Goal: Find specific page/section: Find specific page/section

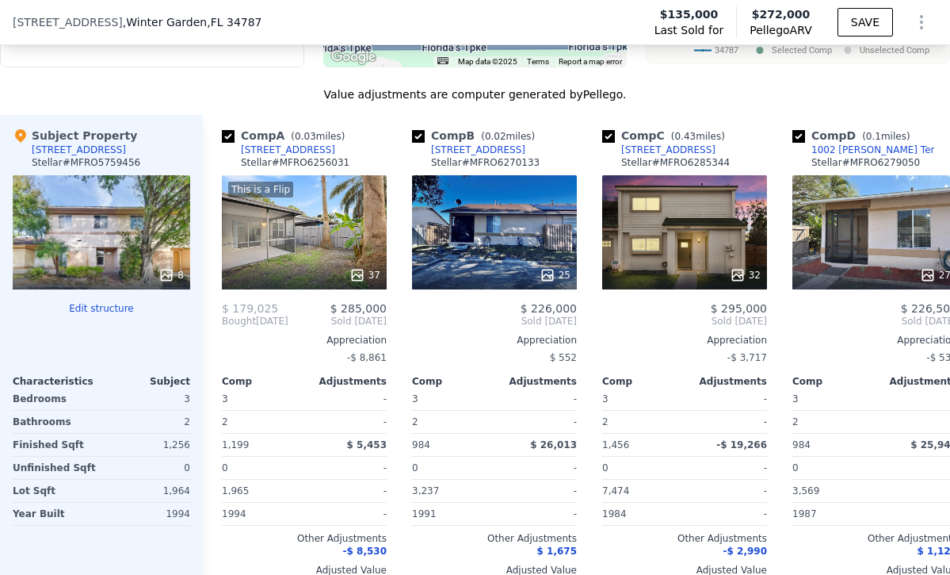
scroll to position [1746, 0]
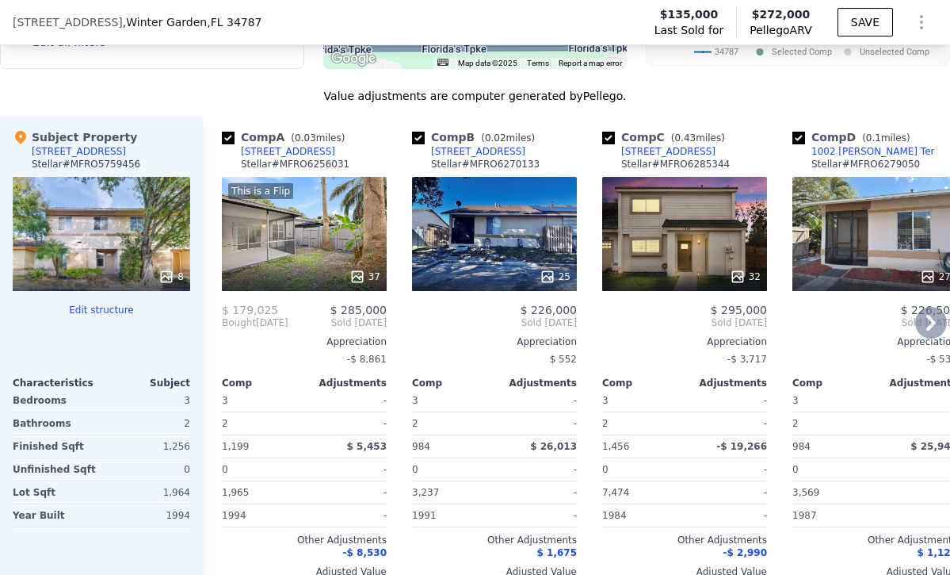
click at [297, 256] on div "This is a Flip 37" at bounding box center [304, 234] width 165 height 114
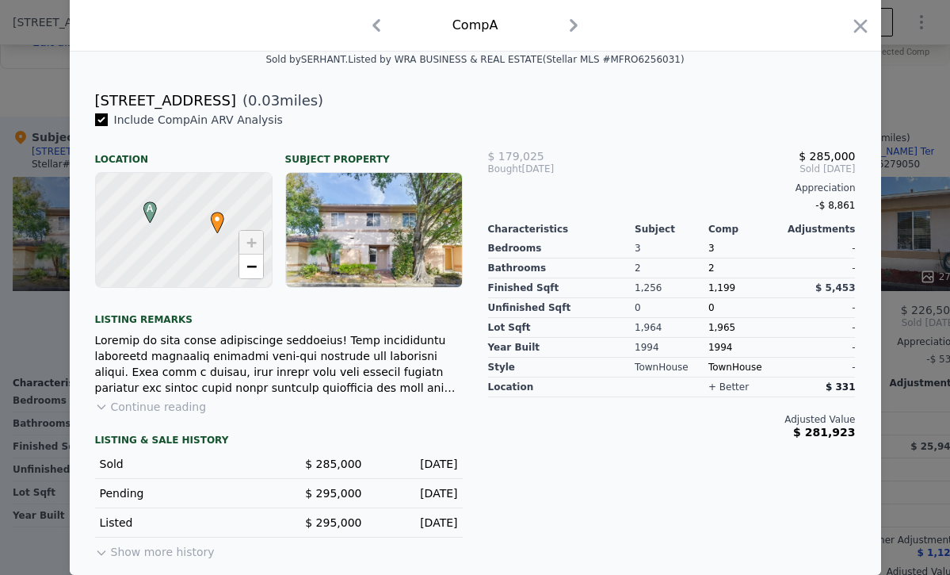
scroll to position [371, 0]
click at [858, 25] on icon "button" at bounding box center [860, 25] width 13 height 13
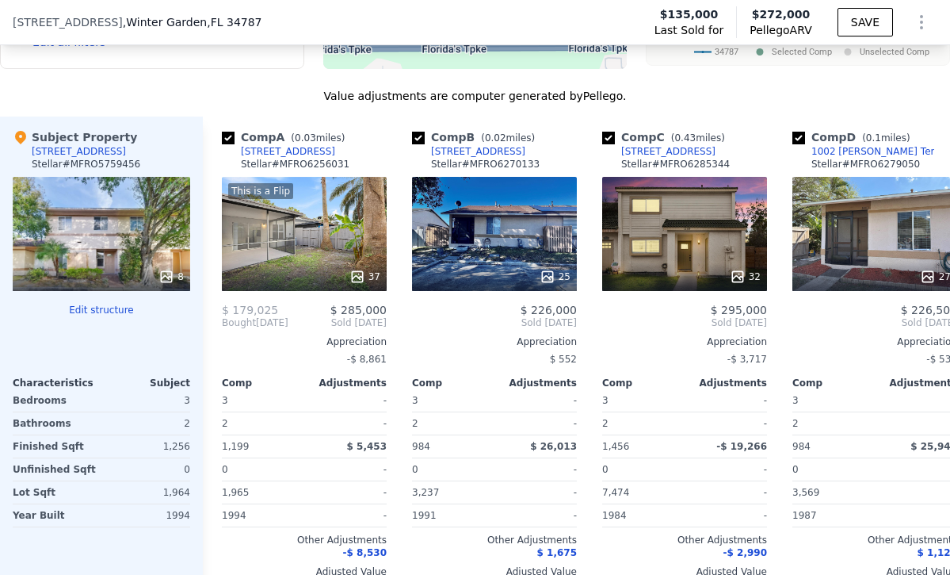
click at [36, 18] on span "[STREET_ADDRESS]" at bounding box center [68, 22] width 110 height 16
click at [36, 20] on span "[STREET_ADDRESS]" at bounding box center [68, 22] width 110 height 16
click at [37, 21] on span "[STREET_ADDRESS]" at bounding box center [68, 22] width 110 height 16
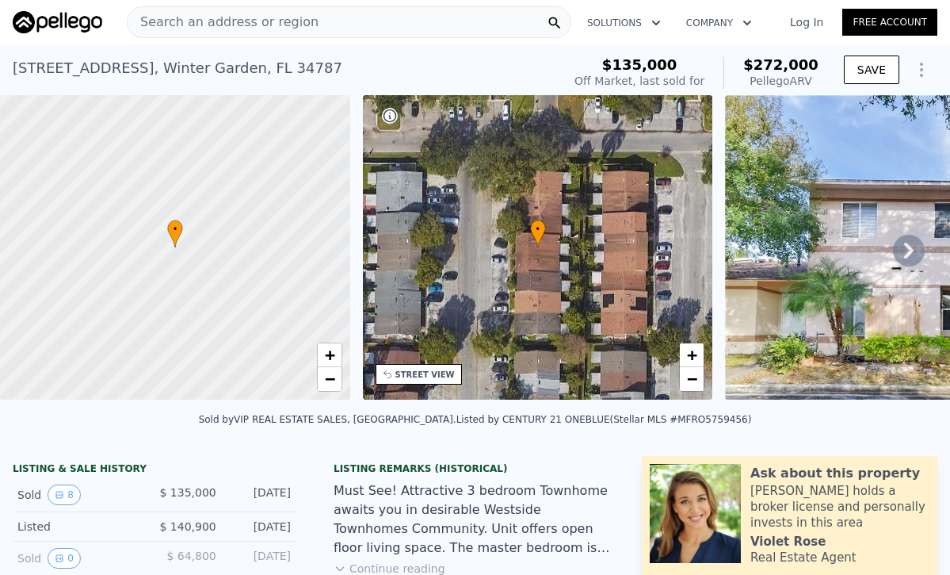
click at [42, 69] on div "[STREET_ADDRESS]" at bounding box center [178, 68] width 330 height 22
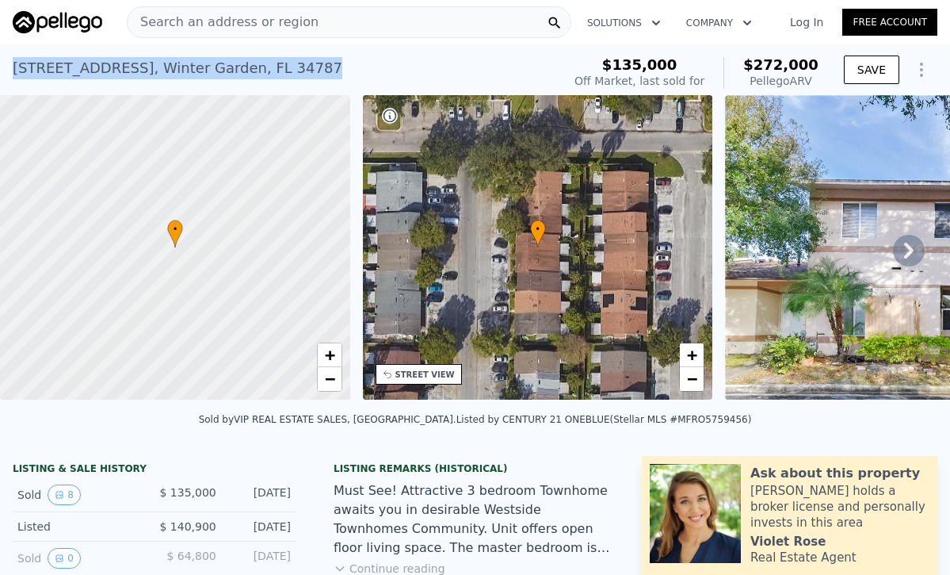
drag, startPoint x: 15, startPoint y: 67, endPoint x: 281, endPoint y: 66, distance: 265.5
click at [281, 66] on div "[STREET_ADDRESS] Sold [DATE] for $135k (~ARV $272k )" at bounding box center [284, 73] width 543 height 44
copy div "[STREET_ADDRESS] Sold [DATE] for $135k (~ARV $272k )"
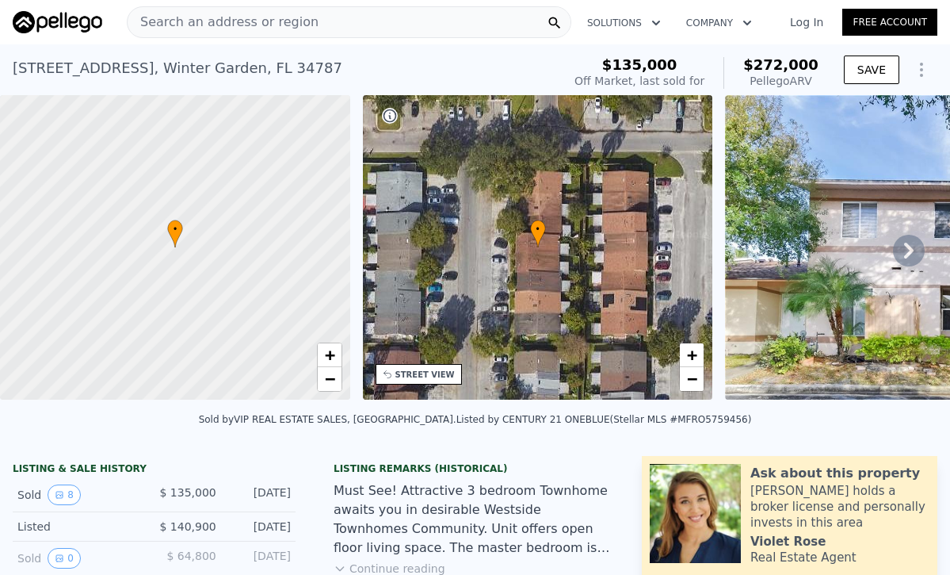
click at [142, 21] on span "Search an address or region" at bounding box center [223, 22] width 191 height 19
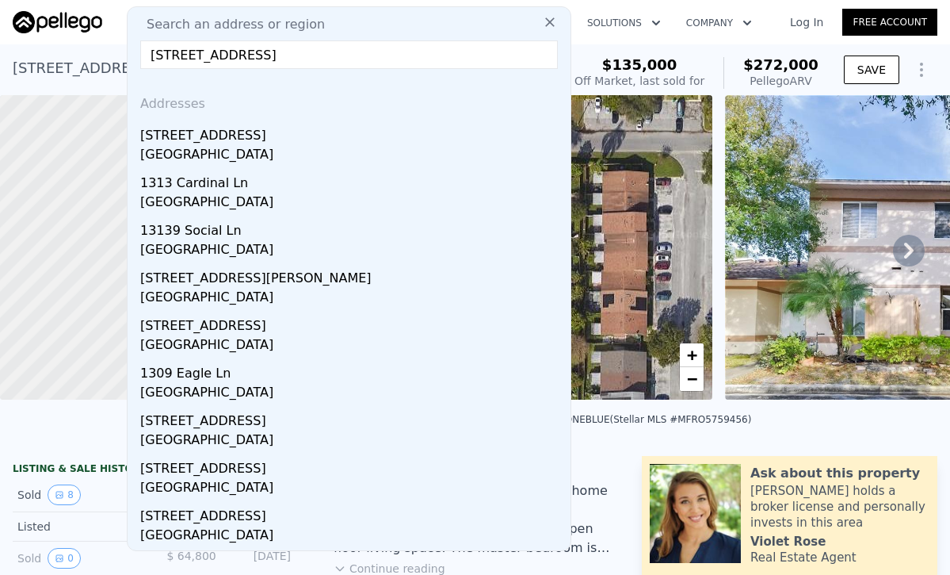
click at [174, 55] on input "[STREET_ADDRESS]" at bounding box center [349, 54] width 418 height 29
type input "[STREET_ADDRESS]"
click at [394, 54] on input "[STREET_ADDRESS]" at bounding box center [349, 54] width 418 height 29
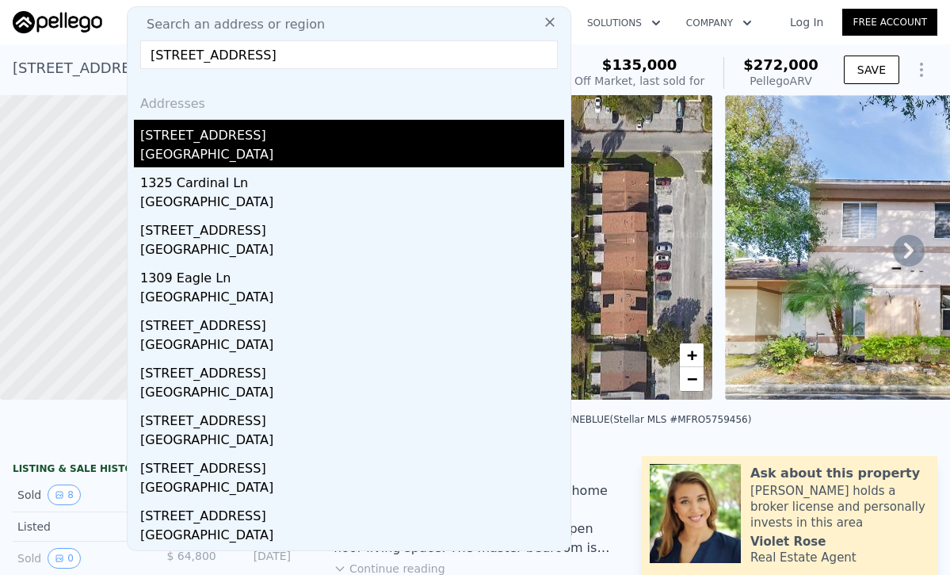
click at [206, 150] on div "[GEOGRAPHIC_DATA]" at bounding box center [352, 156] width 424 height 22
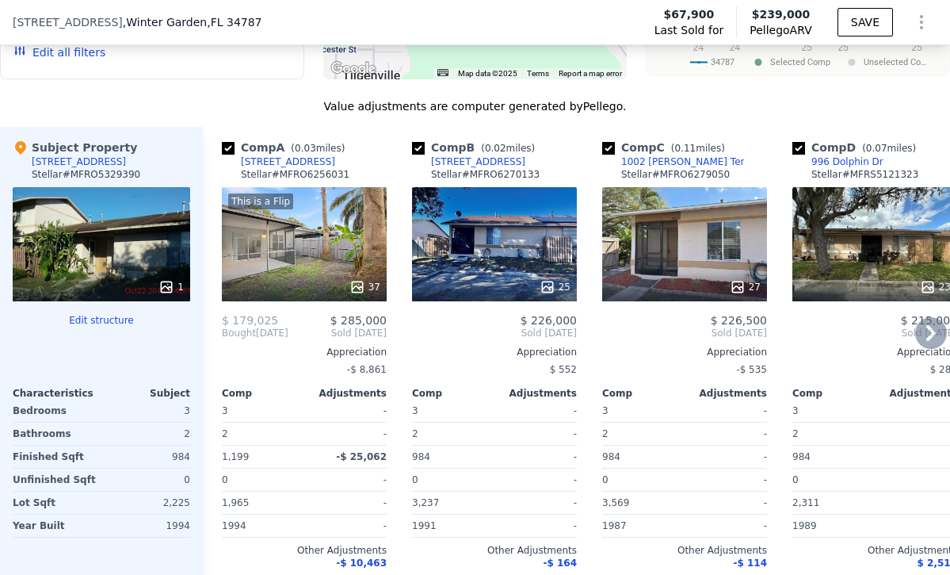
scroll to position [1729, 0]
